Goal: Task Accomplishment & Management: Manage account settings

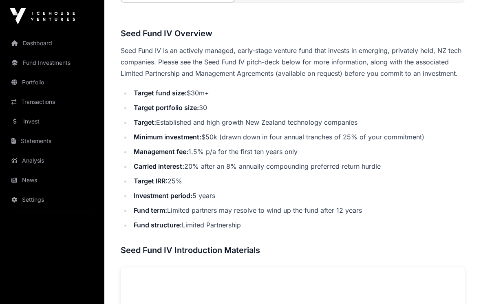
scroll to position [258, 0]
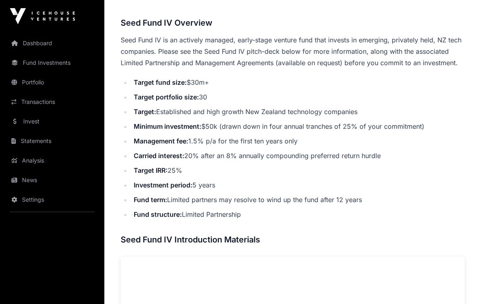
click at [25, 199] on link "Settings" at bounding box center [52, 200] width 91 height 18
click at [25, 142] on link "Statements" at bounding box center [52, 141] width 91 height 18
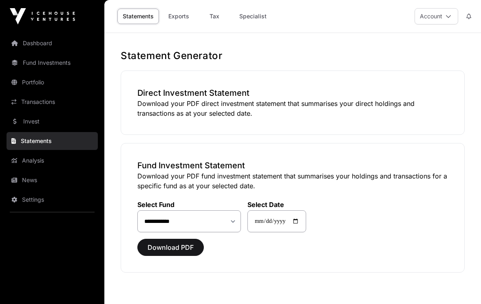
click at [250, 18] on link "Specialist" at bounding box center [253, 16] width 38 height 15
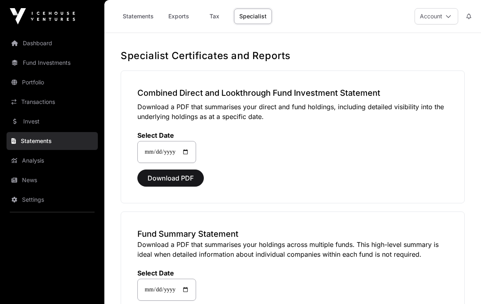
click at [447, 13] on icon at bounding box center [449, 16] width 6 height 6
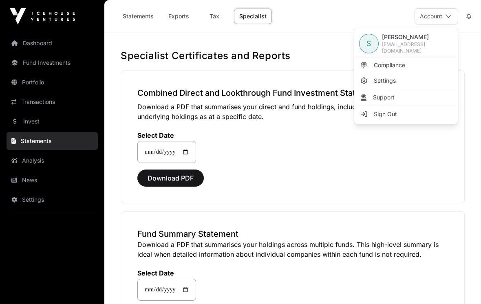
click at [395, 64] on span "Compliance" at bounding box center [389, 65] width 31 height 8
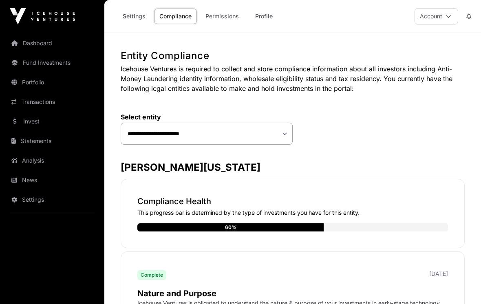
scroll to position [5, 0]
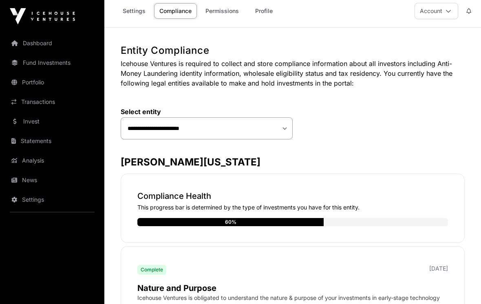
click at [230, 12] on link "Permissions" at bounding box center [222, 10] width 44 height 15
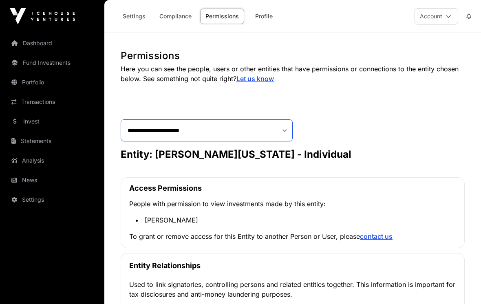
click at [285, 131] on select "**********" at bounding box center [207, 130] width 172 height 22
click at [172, 20] on link "Compliance" at bounding box center [175, 16] width 43 height 15
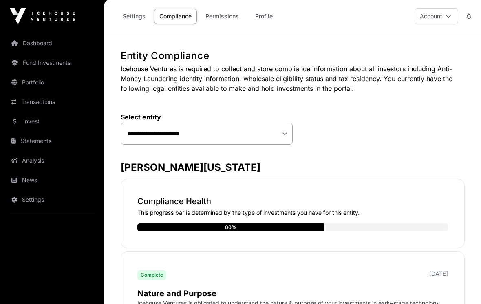
click at [127, 18] on link "Settings" at bounding box center [133, 16] width 33 height 15
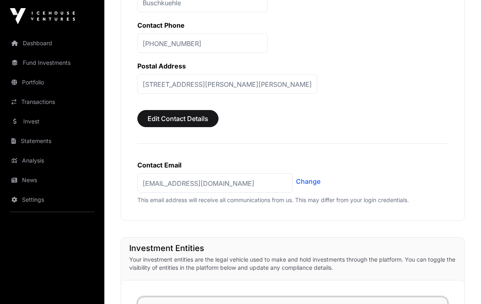
scroll to position [409, 0]
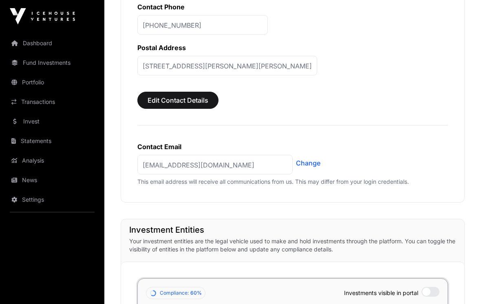
click at [315, 75] on p "[STREET_ADDRESS][PERSON_NAME][PERSON_NAME]" at bounding box center [227, 66] width 180 height 20
click at [317, 75] on p "[STREET_ADDRESS][PERSON_NAME][PERSON_NAME]" at bounding box center [227, 66] width 180 height 20
click at [307, 75] on p "[STREET_ADDRESS][PERSON_NAME][PERSON_NAME]" at bounding box center [227, 66] width 180 height 20
click at [196, 105] on span "Edit Contact Details" at bounding box center [178, 100] width 61 height 10
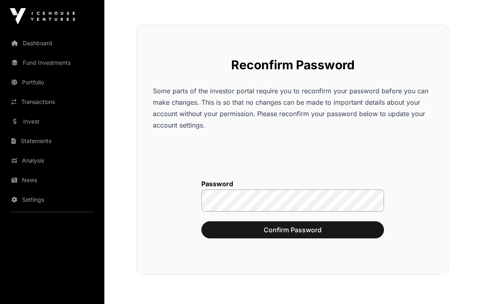
scroll to position [51, 0]
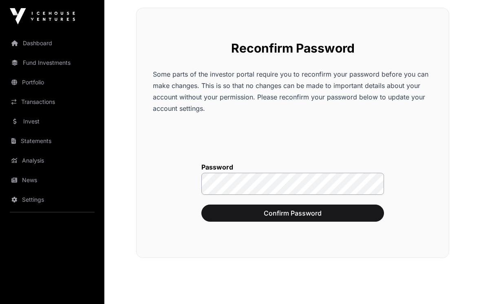
click at [276, 219] on button "Confirm Password" at bounding box center [292, 213] width 183 height 17
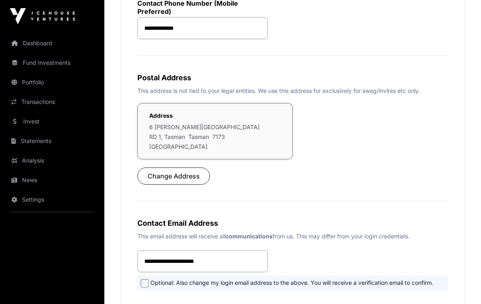
scroll to position [191, 0]
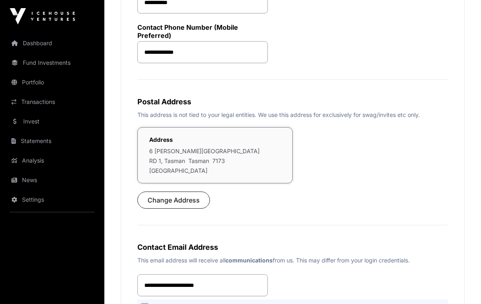
click at [26, 137] on link "Statements" at bounding box center [52, 141] width 91 height 18
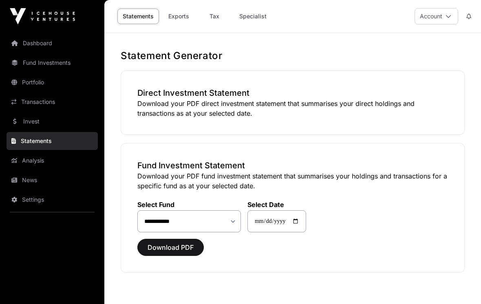
click at [167, 250] on span "Download PDF" at bounding box center [171, 248] width 46 height 10
